Goal: Task Accomplishment & Management: Use online tool/utility

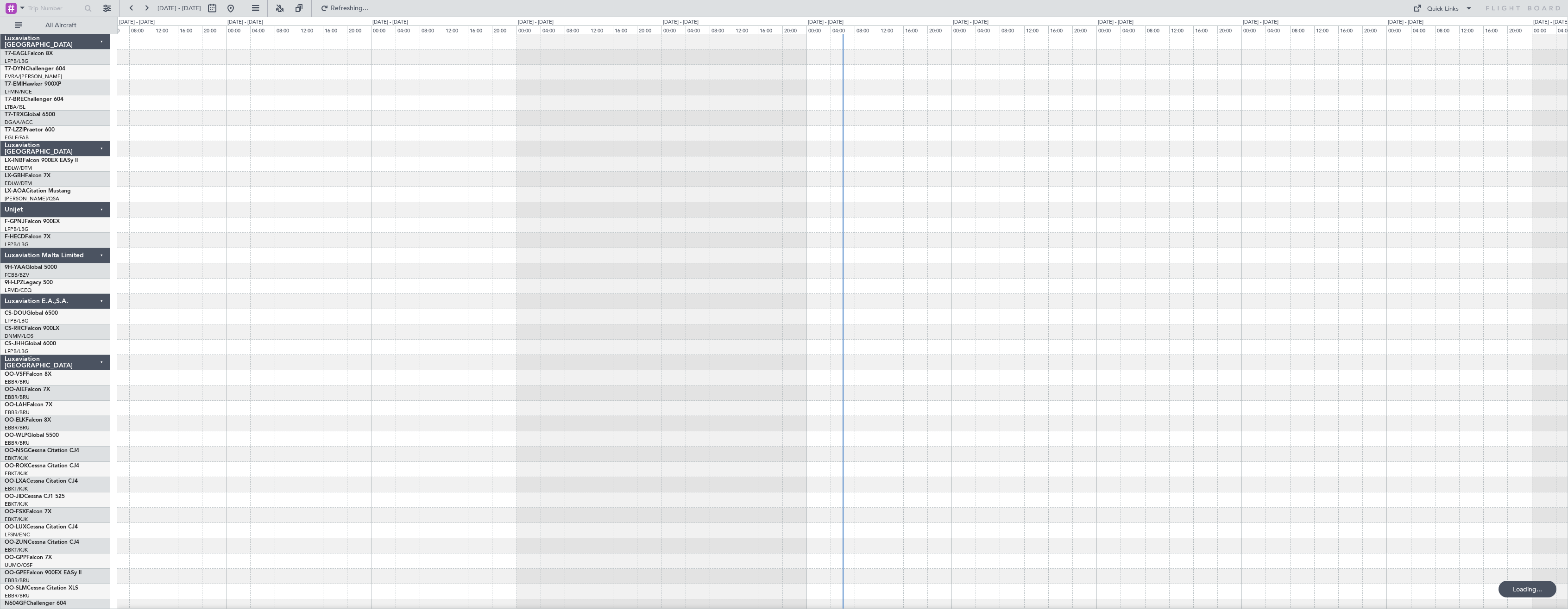
click at [100, 362] on div "Luxaviation [GEOGRAPHIC_DATA]" at bounding box center [55, 363] width 110 height 15
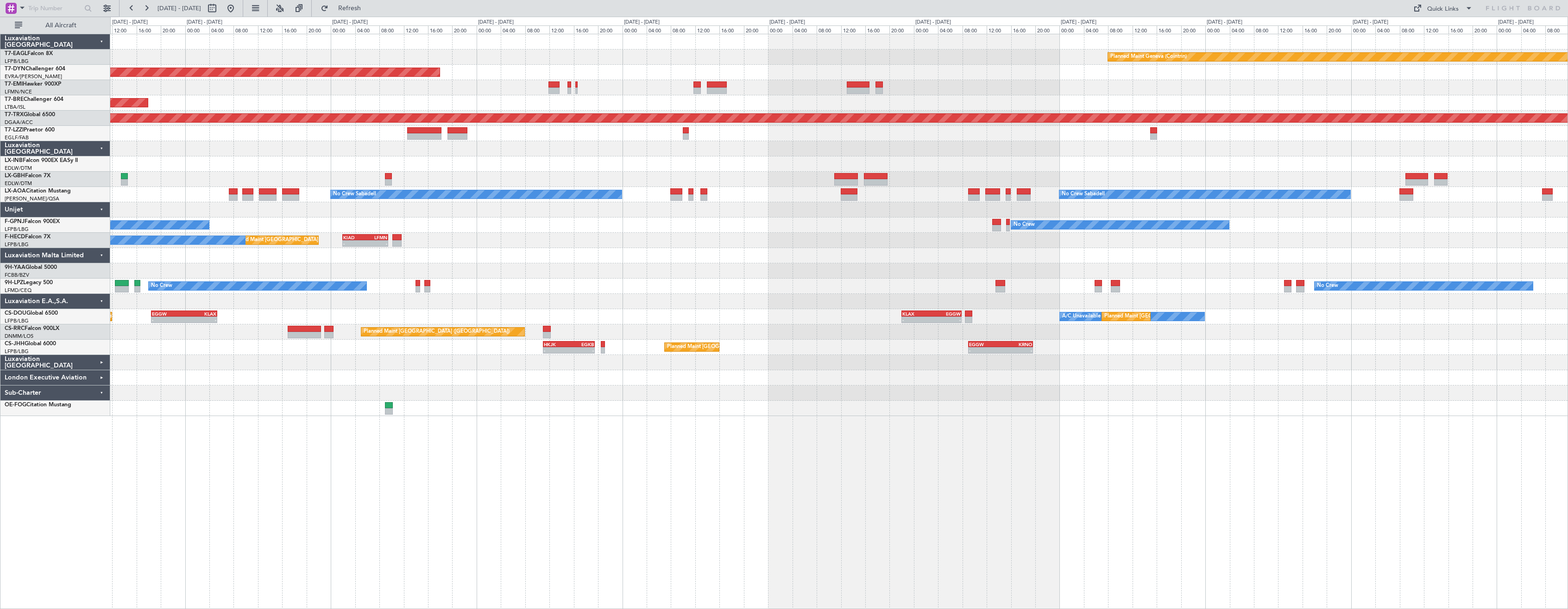
click at [189, 414] on div "Planned Maint Geneva (Cointrin) Planned Maint [GEOGRAPHIC_DATA]-[GEOGRAPHIC_DAT…" at bounding box center [839, 322] width 1458 height 576
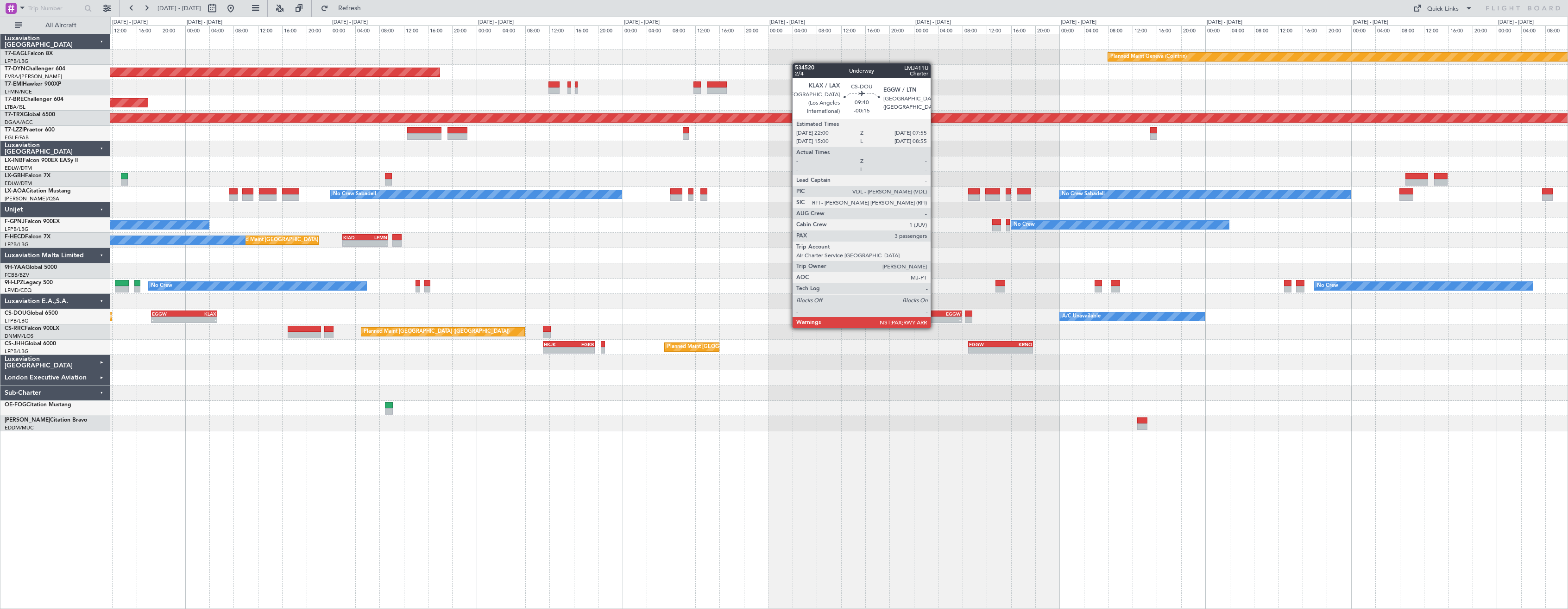
click at [736, 452] on div "Planned Maint Geneva (Cointrin) Planned Maint [GEOGRAPHIC_DATA]-[GEOGRAPHIC_DAT…" at bounding box center [839, 322] width 1458 height 576
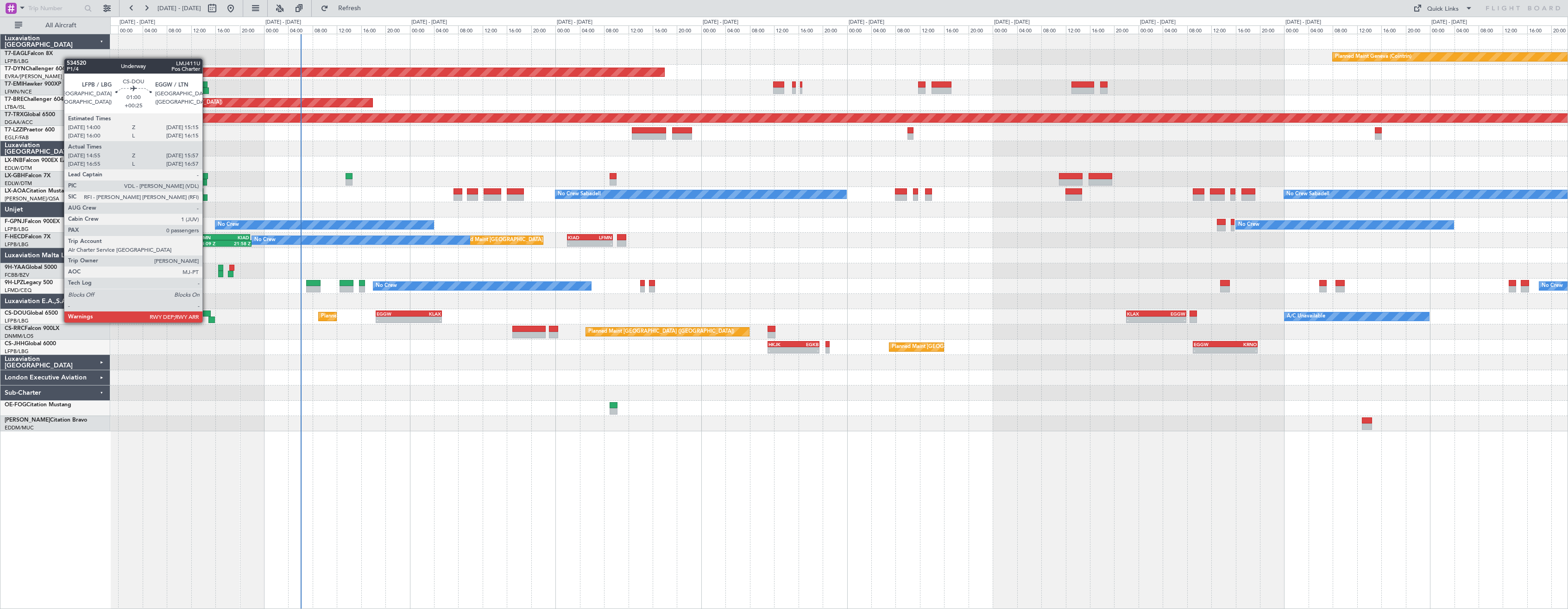
click at [206, 313] on div at bounding box center [206, 314] width 8 height 7
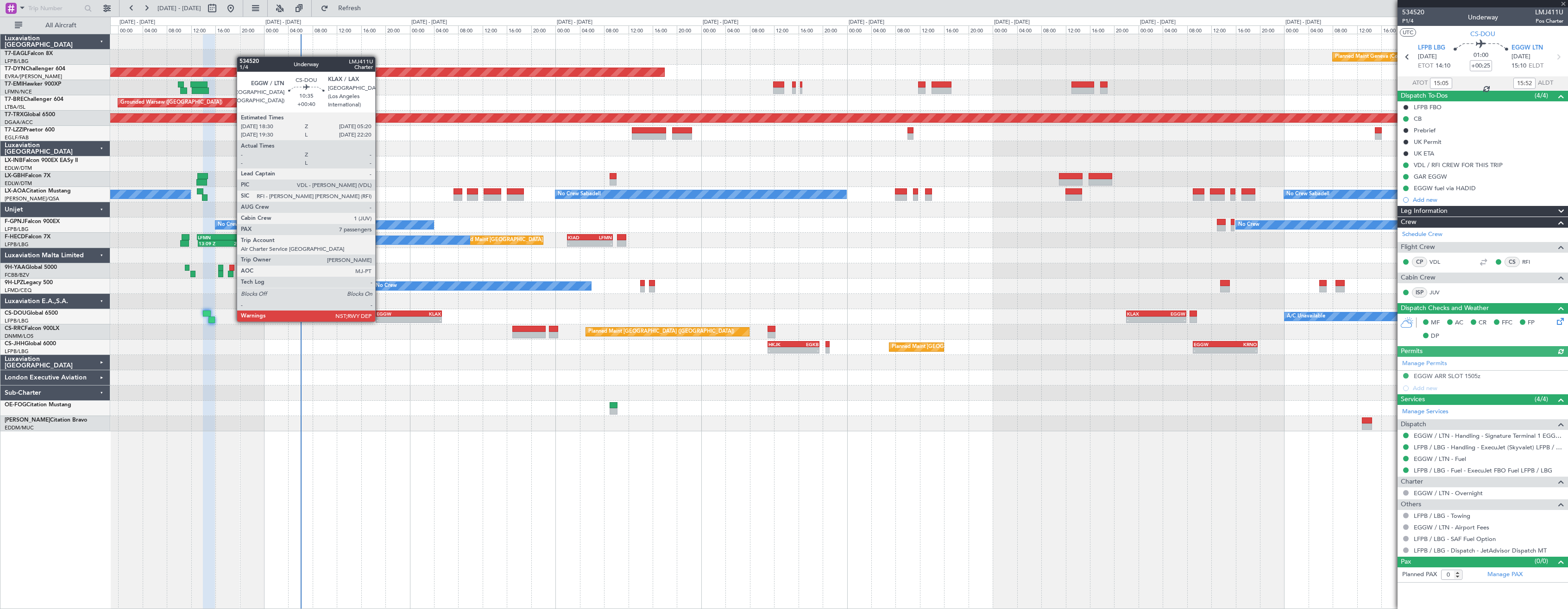
click at [379, 313] on div "EGGW" at bounding box center [393, 313] width 32 height 5
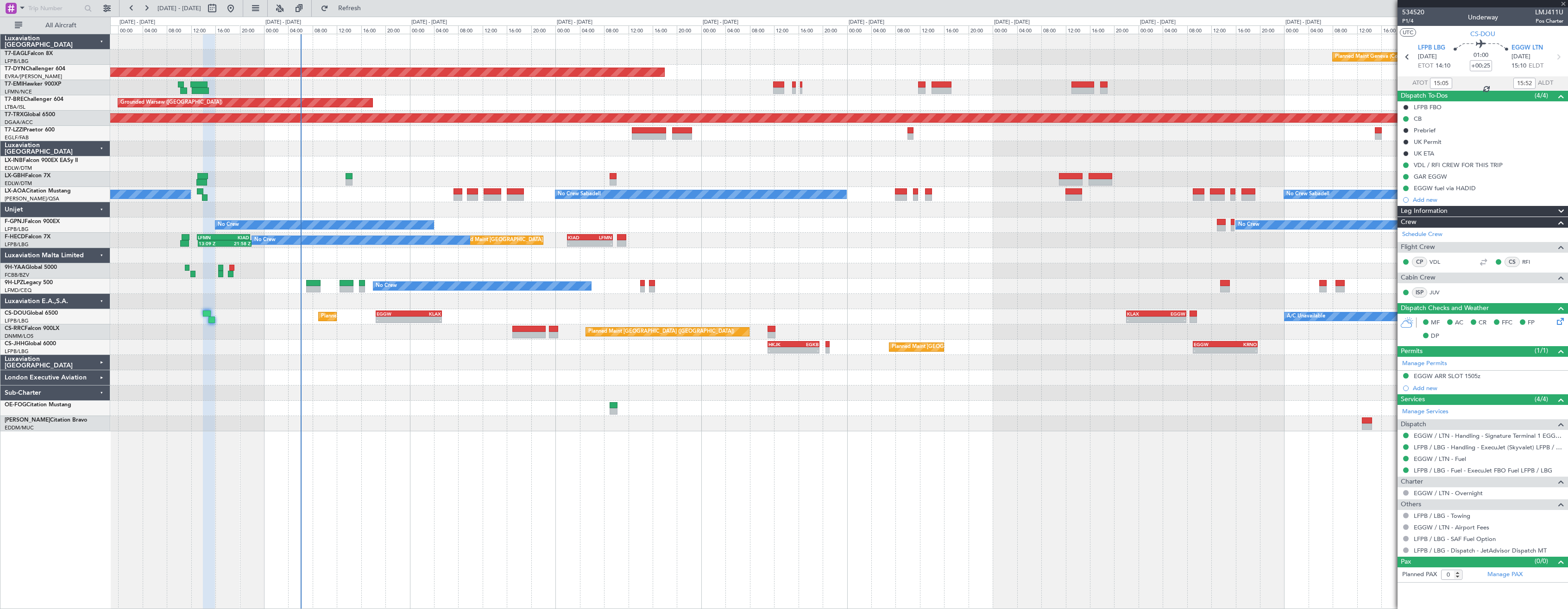
type input "+00:40"
type input "7"
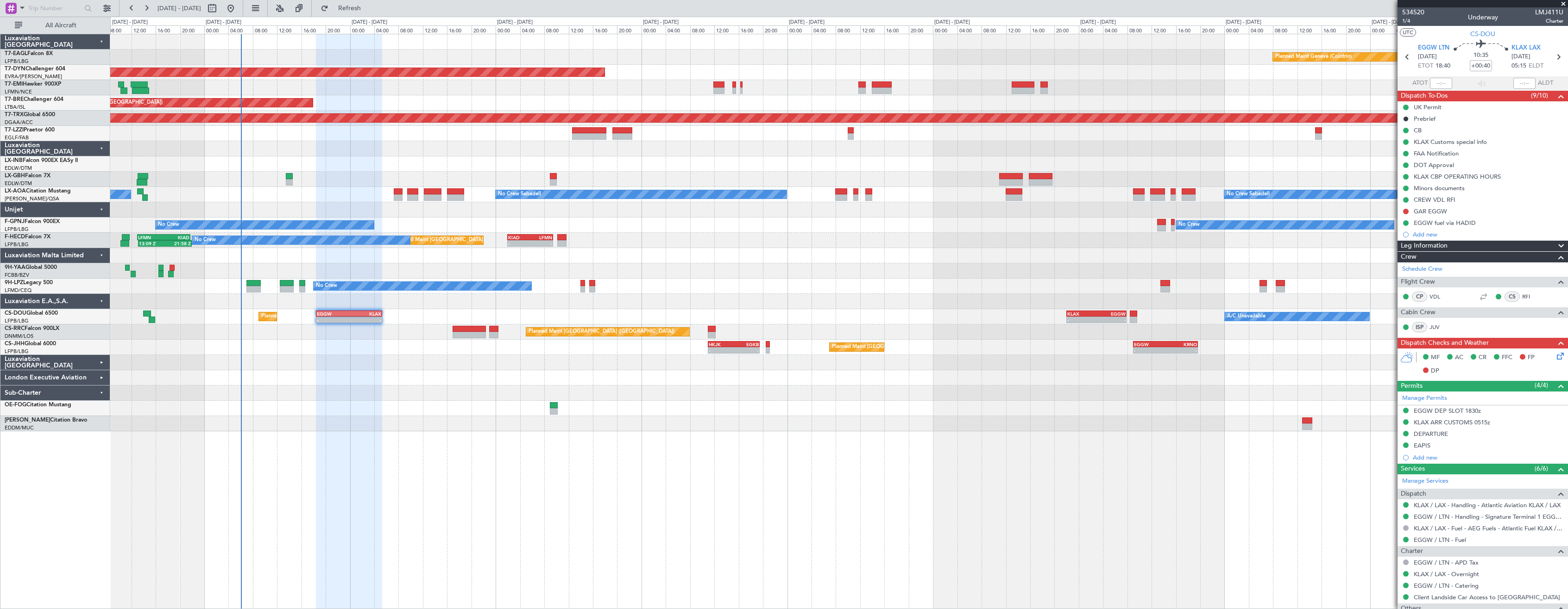
click at [571, 512] on div "Planned Maint Geneva (Cointrin) Planned Maint [US_STATE] ([GEOGRAPHIC_DATA]) Pl…" at bounding box center [839, 322] width 1458 height 576
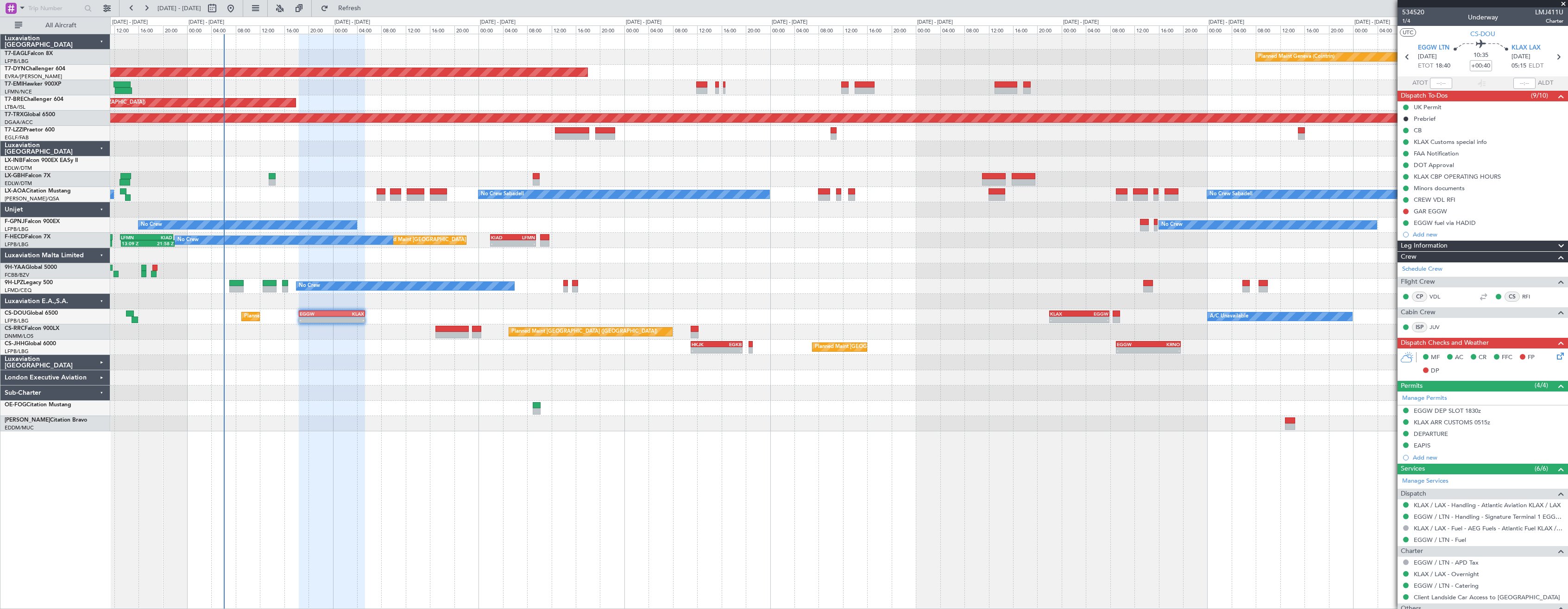
click at [483, 419] on div at bounding box center [839, 423] width 1457 height 15
